Goal: Information Seeking & Learning: Learn about a topic

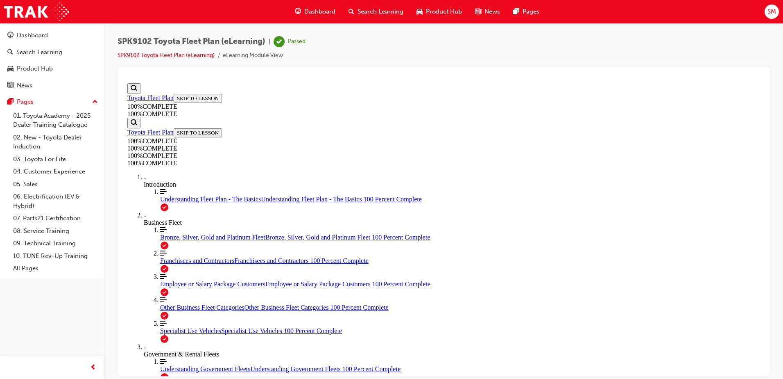
scroll to position [30, 0]
click at [34, 54] on div "Search Learning" at bounding box center [39, 52] width 46 height 9
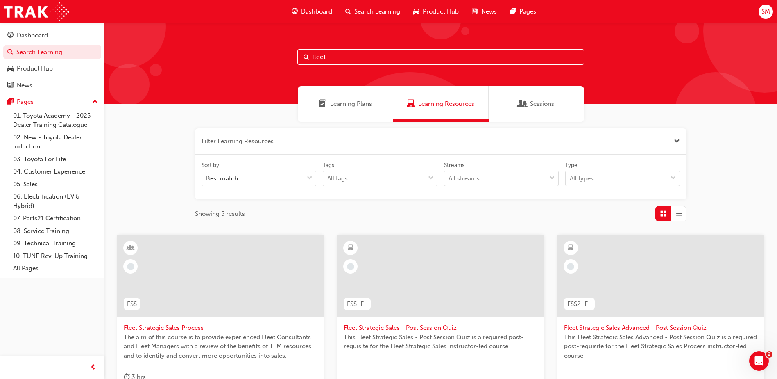
click at [390, 46] on div "fleet" at bounding box center [440, 63] width 673 height 81
click at [375, 57] on input "fleet" at bounding box center [440, 57] width 287 height 16
type input "f"
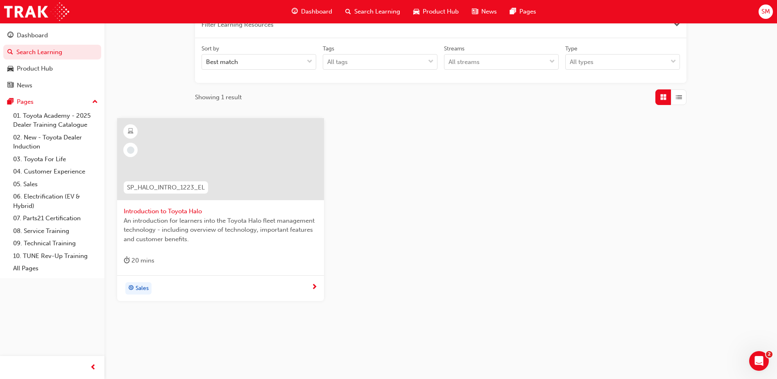
scroll to position [118, 0]
type input "halo"
click at [141, 257] on div "20 mins" at bounding box center [139, 259] width 31 height 10
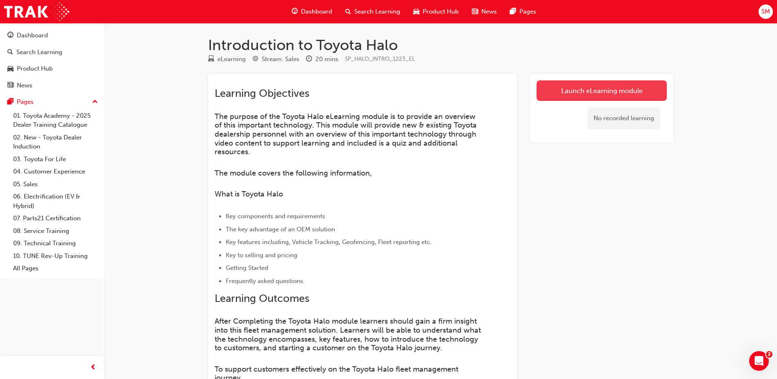
click at [572, 83] on link "Launch eLearning module" at bounding box center [602, 90] width 130 height 20
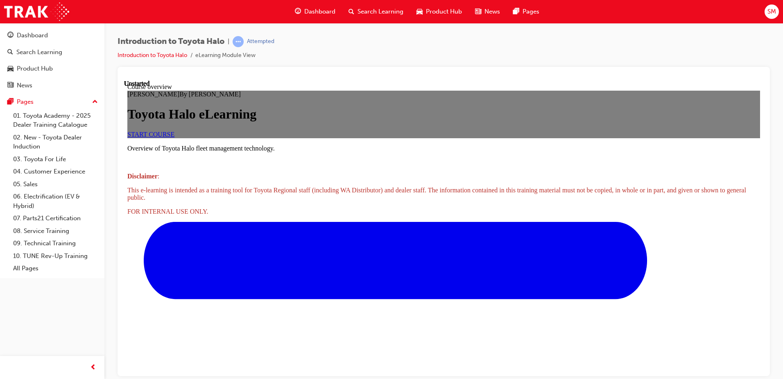
click at [175, 137] on span "START COURSE" at bounding box center [150, 133] width 47 height 7
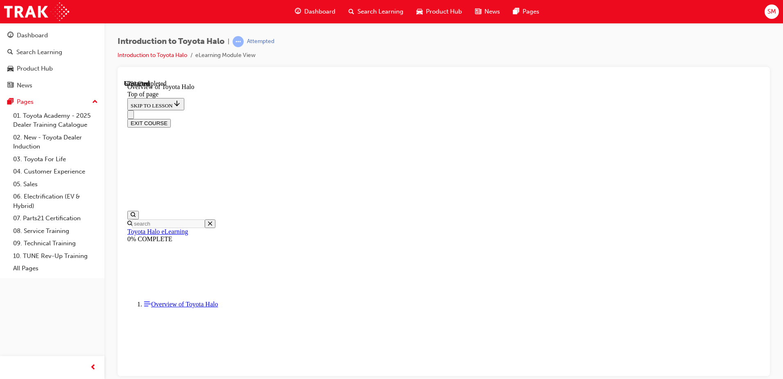
scroll to position [189, 0]
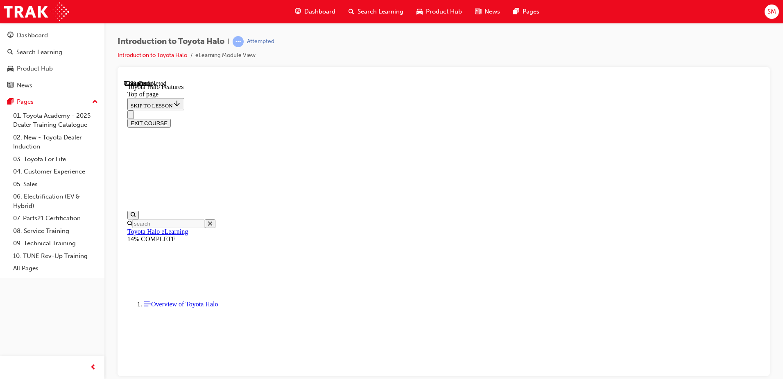
scroll to position [1170, 0]
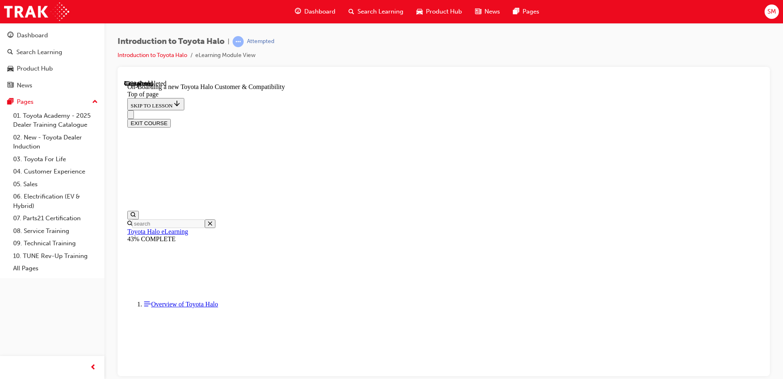
scroll to position [282, 0]
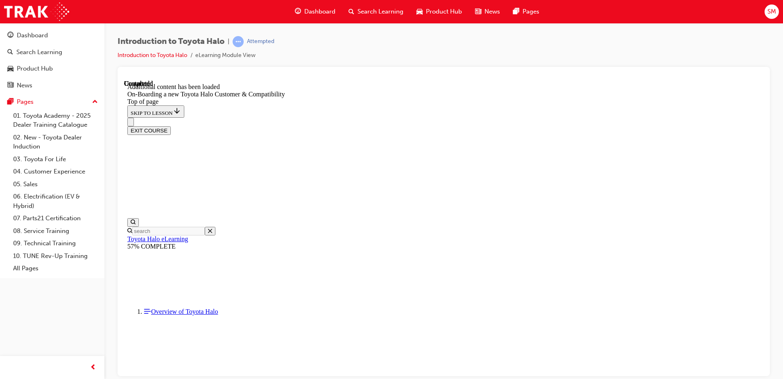
scroll to position [508, 0]
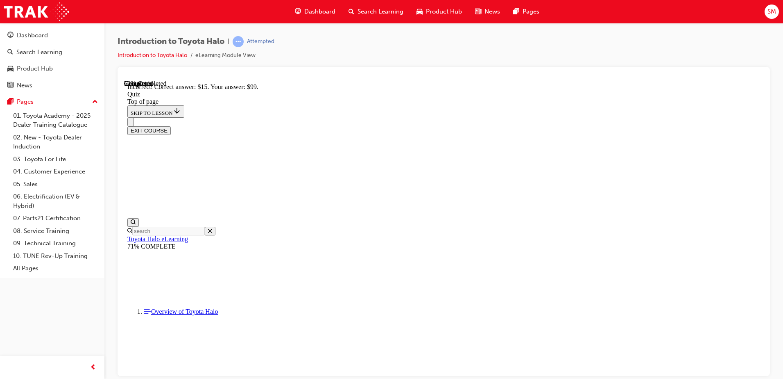
scroll to position [136, 0]
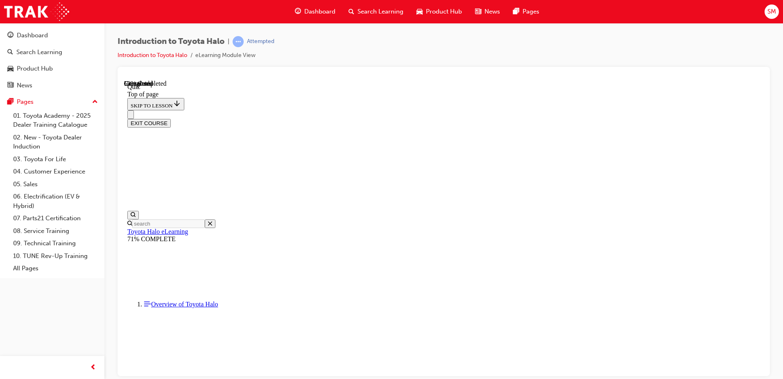
scroll to position [25, 0]
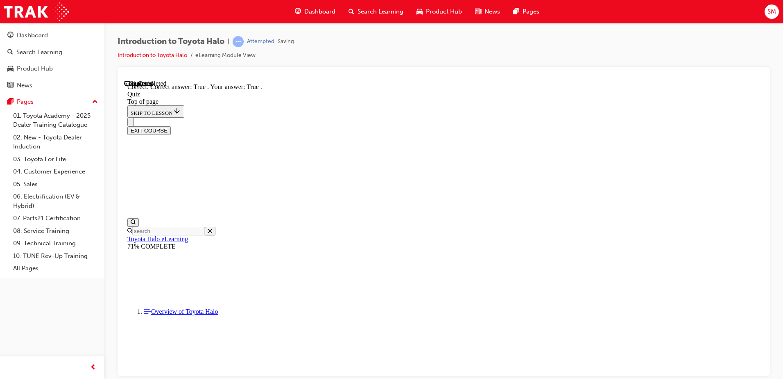
scroll to position [70, 0]
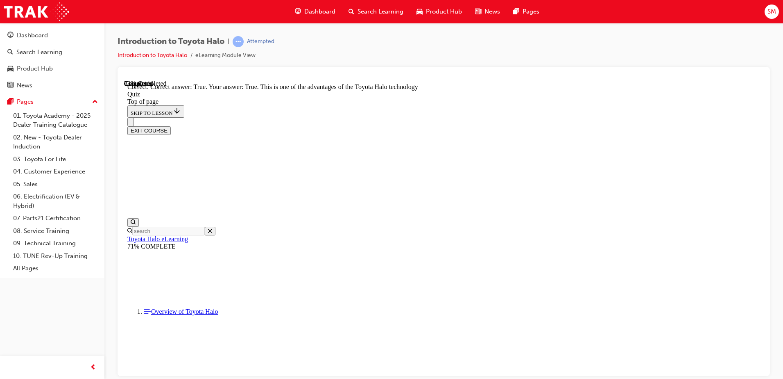
scroll to position [111, 0]
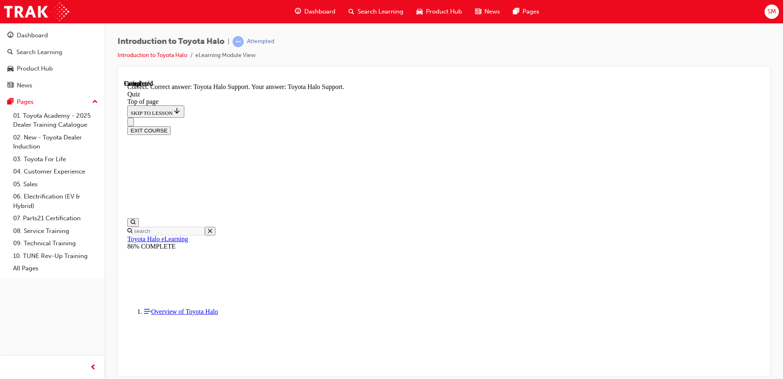
scroll to position [136, 0]
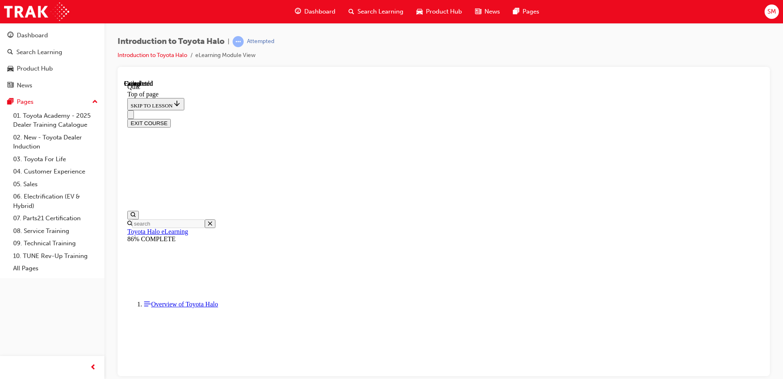
scroll to position [149, 0]
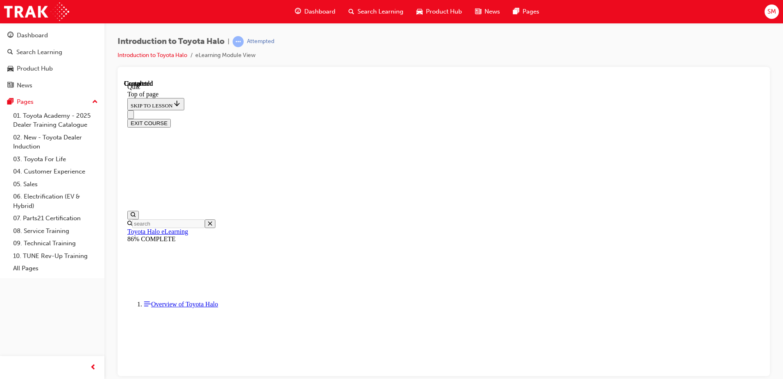
scroll to position [25, 0]
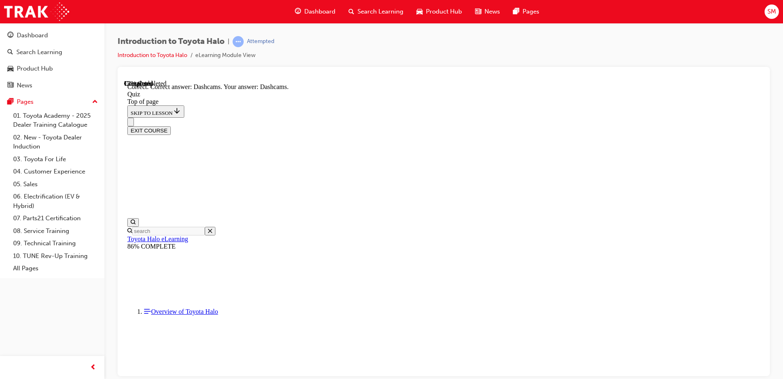
scroll to position [136, 0]
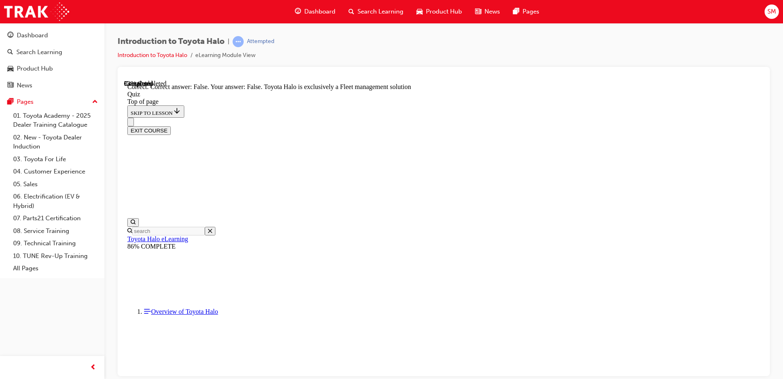
scroll to position [111, 0]
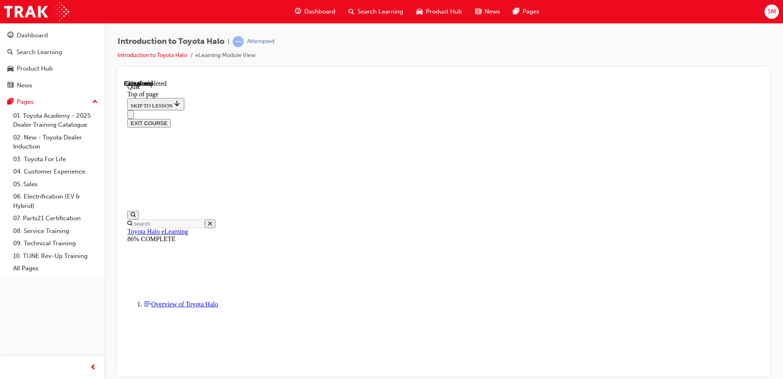
scroll to position [25, 0]
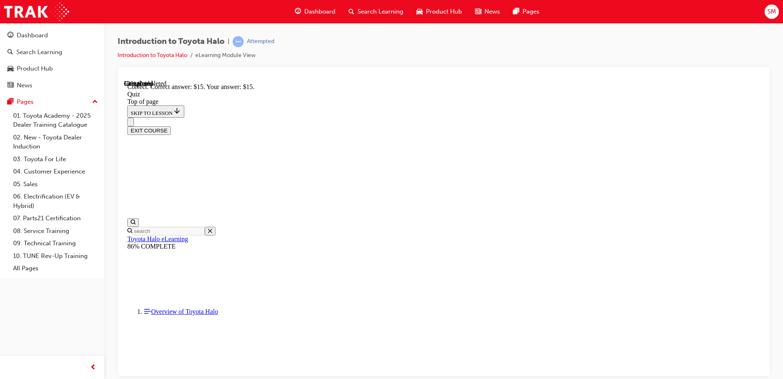
scroll to position [136, 0]
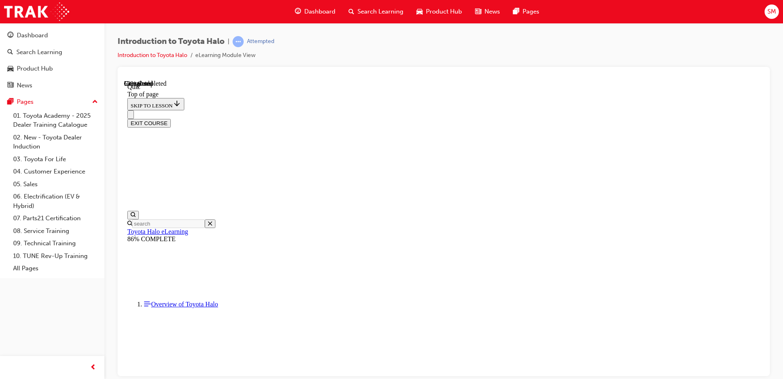
scroll to position [25, 0]
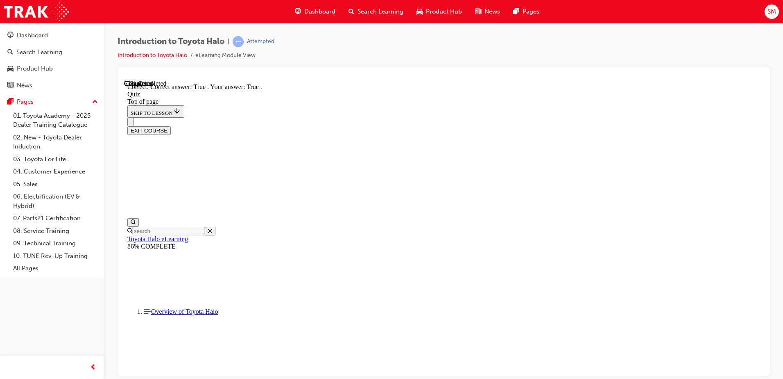
scroll to position [70, 0]
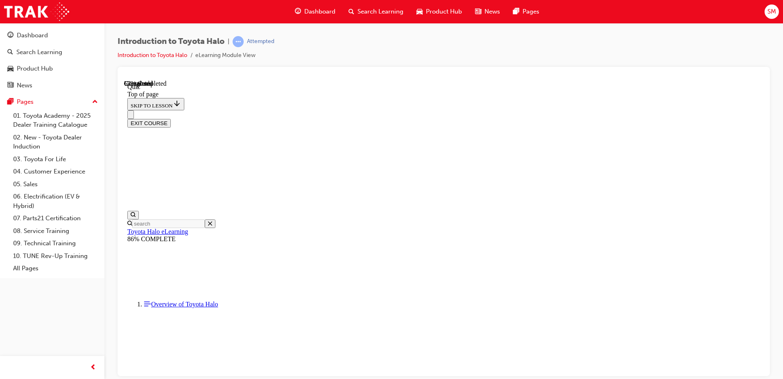
scroll to position [25, 0]
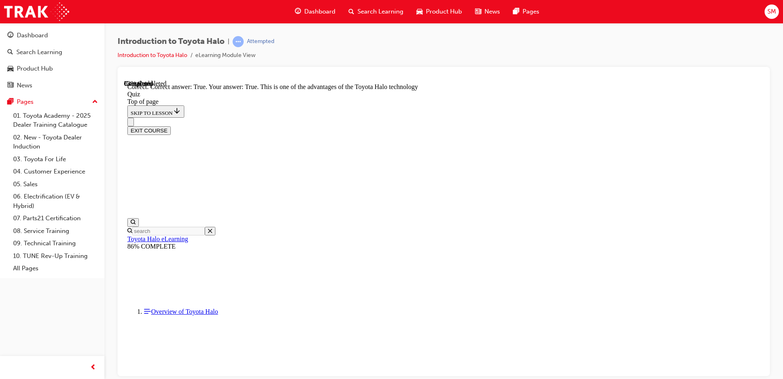
scroll to position [111, 0]
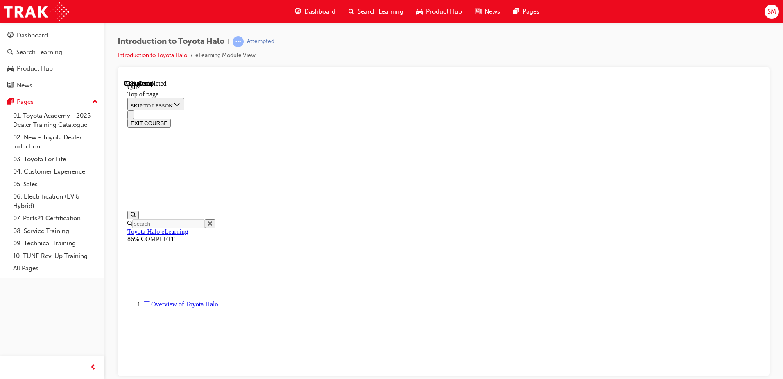
scroll to position [25, 0]
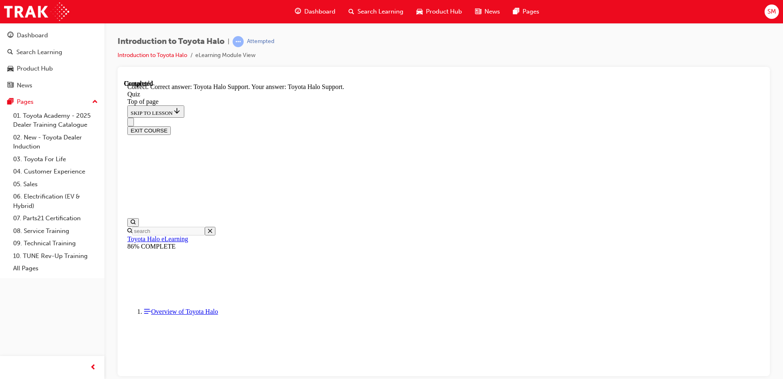
scroll to position [136, 0]
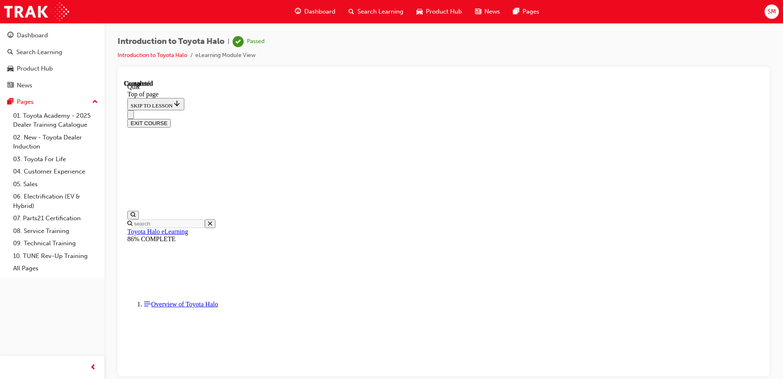
scroll to position [149, 0]
click at [171, 118] on button "EXIT COURSE" at bounding box center [148, 122] width 43 height 9
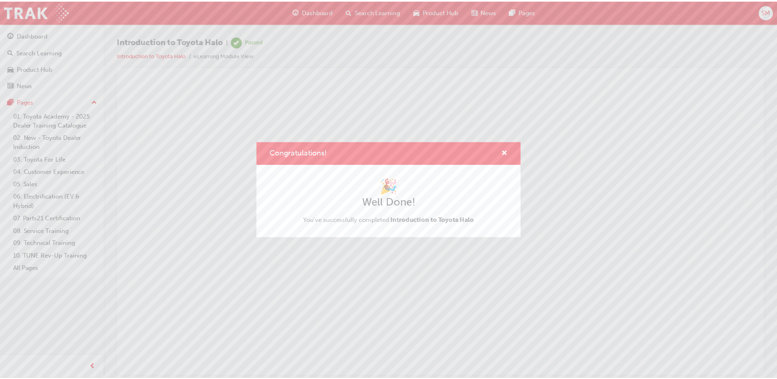
scroll to position [0, 0]
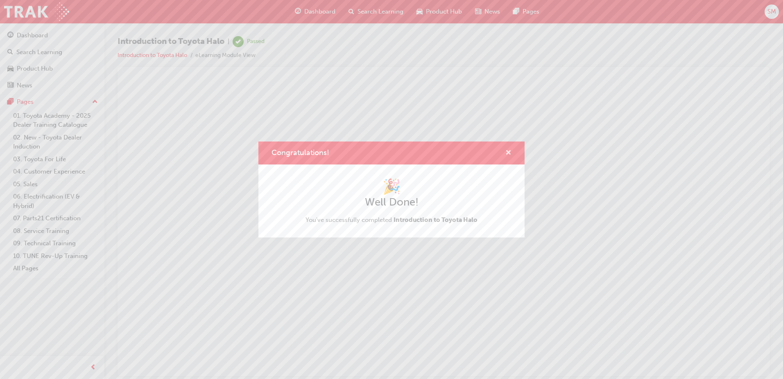
click at [510, 154] on span "cross-icon" at bounding box center [509, 153] width 6 height 7
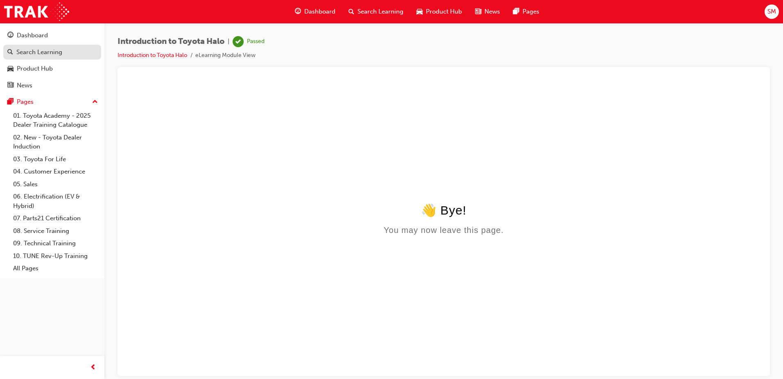
click at [35, 48] on div "Search Learning" at bounding box center [39, 52] width 46 height 9
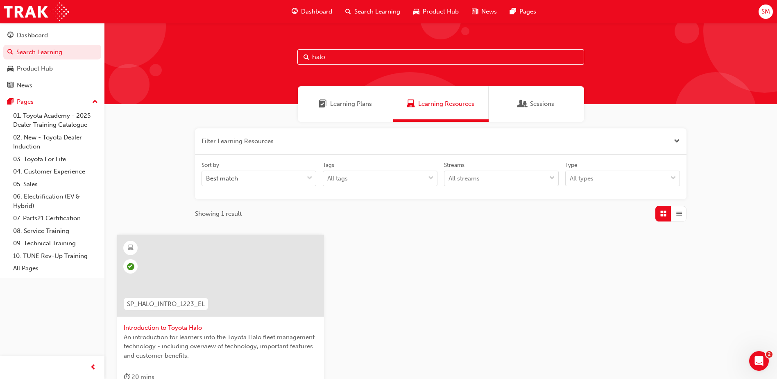
click at [317, 9] on span "Dashboard" at bounding box center [316, 11] width 31 height 9
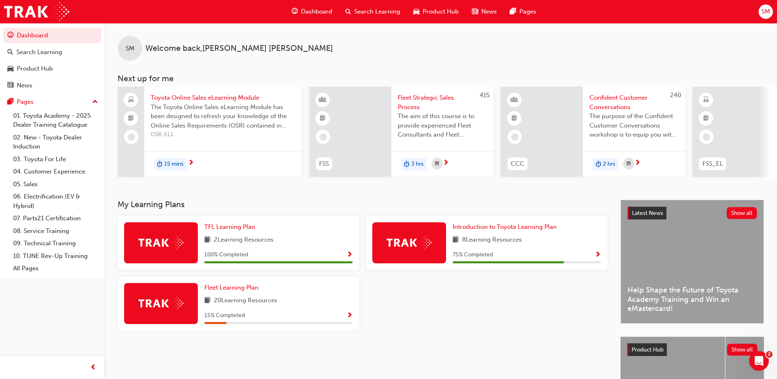
click at [325, 7] on span "Dashboard" at bounding box center [316, 11] width 31 height 9
click at [768, 7] on span "SM" at bounding box center [766, 11] width 9 height 9
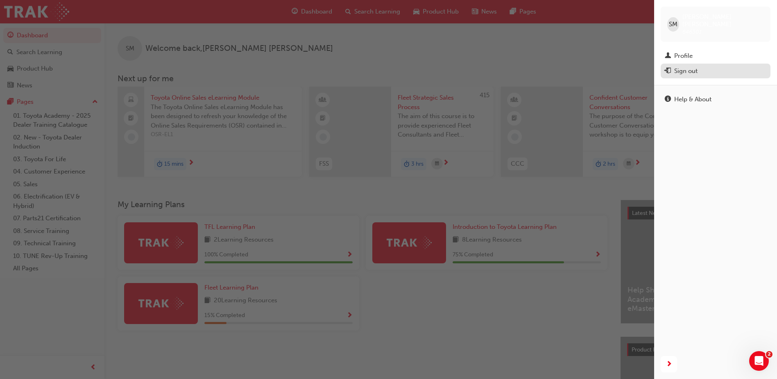
click at [691, 66] on div "Sign out" at bounding box center [685, 70] width 23 height 9
